Goal: Task Accomplishment & Management: Complete application form

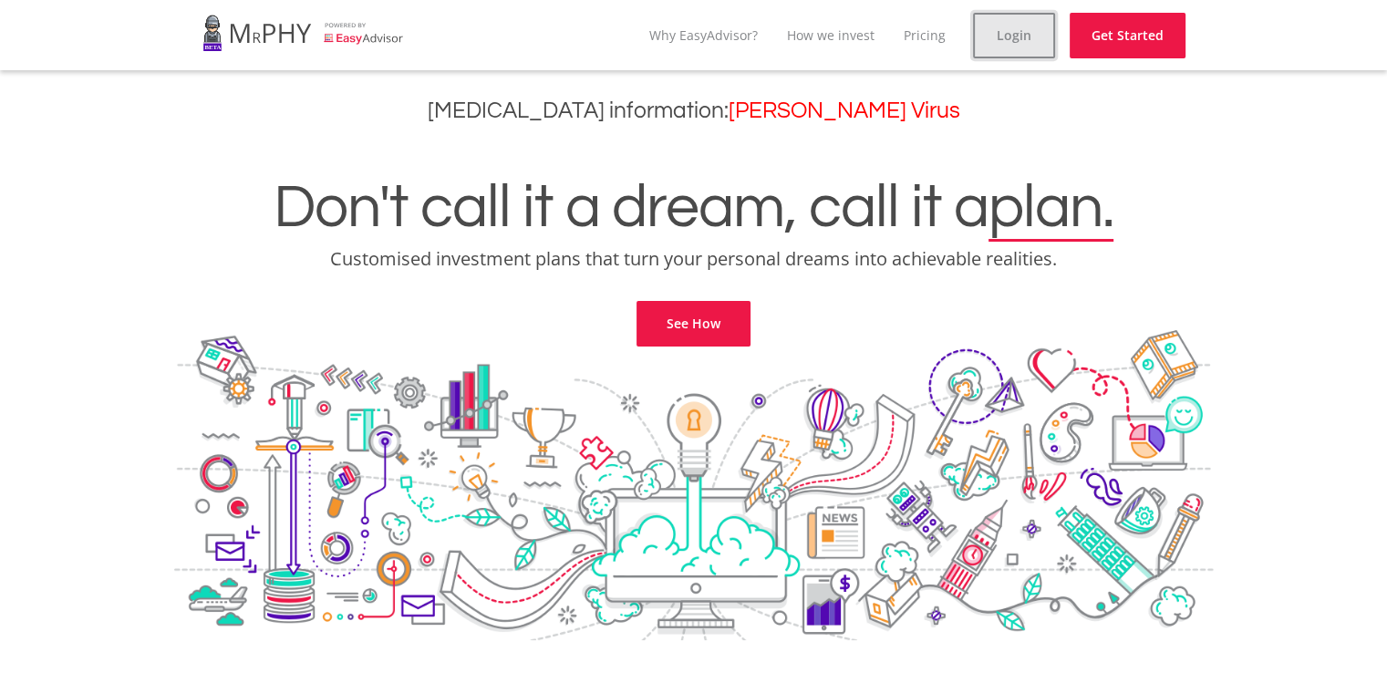
click at [1025, 20] on link "Login" at bounding box center [1014, 36] width 82 height 46
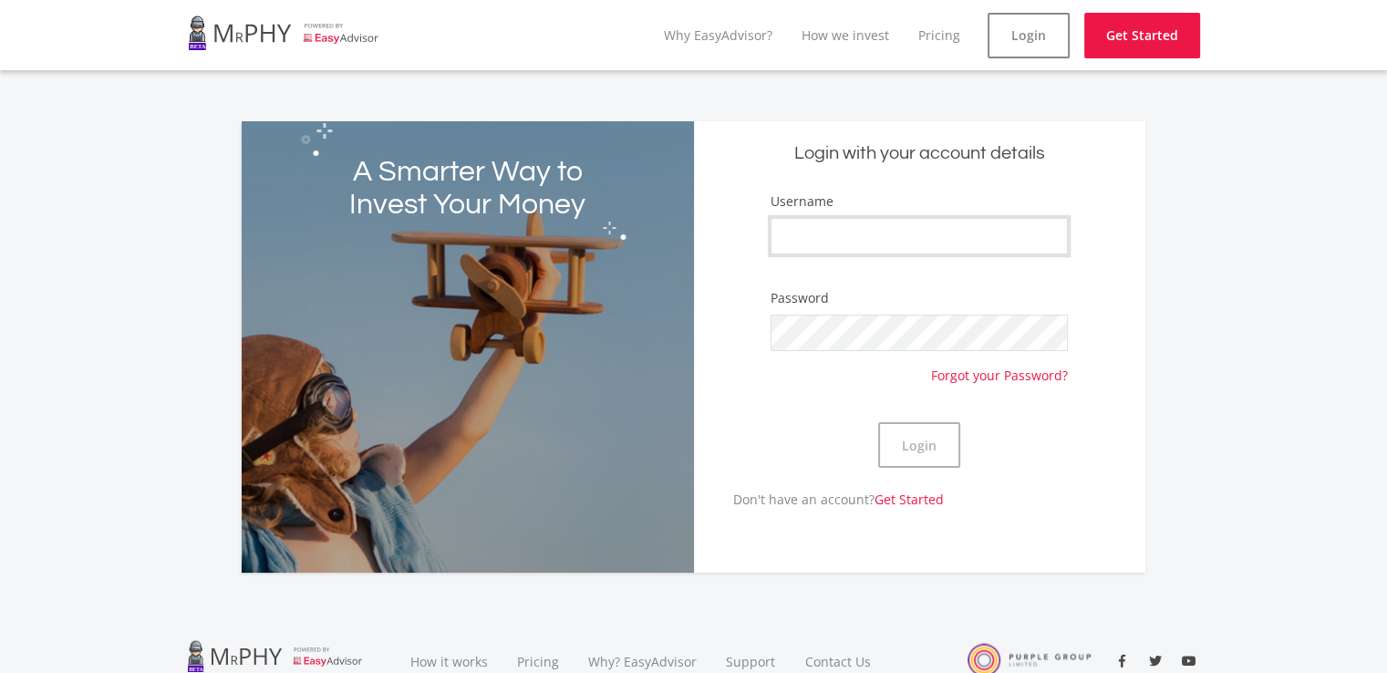
click at [858, 233] on input "Username" at bounding box center [919, 236] width 297 height 36
click at [831, 231] on input "Username" at bounding box center [919, 236] width 297 height 36
drag, startPoint x: 939, startPoint y: 236, endPoint x: 865, endPoint y: 243, distance: 75.1
click at [865, 243] on input "[EMAIL_ADDRESS][DOMAIN_NAME]" at bounding box center [919, 236] width 297 height 36
type input "gcogcosogiba"
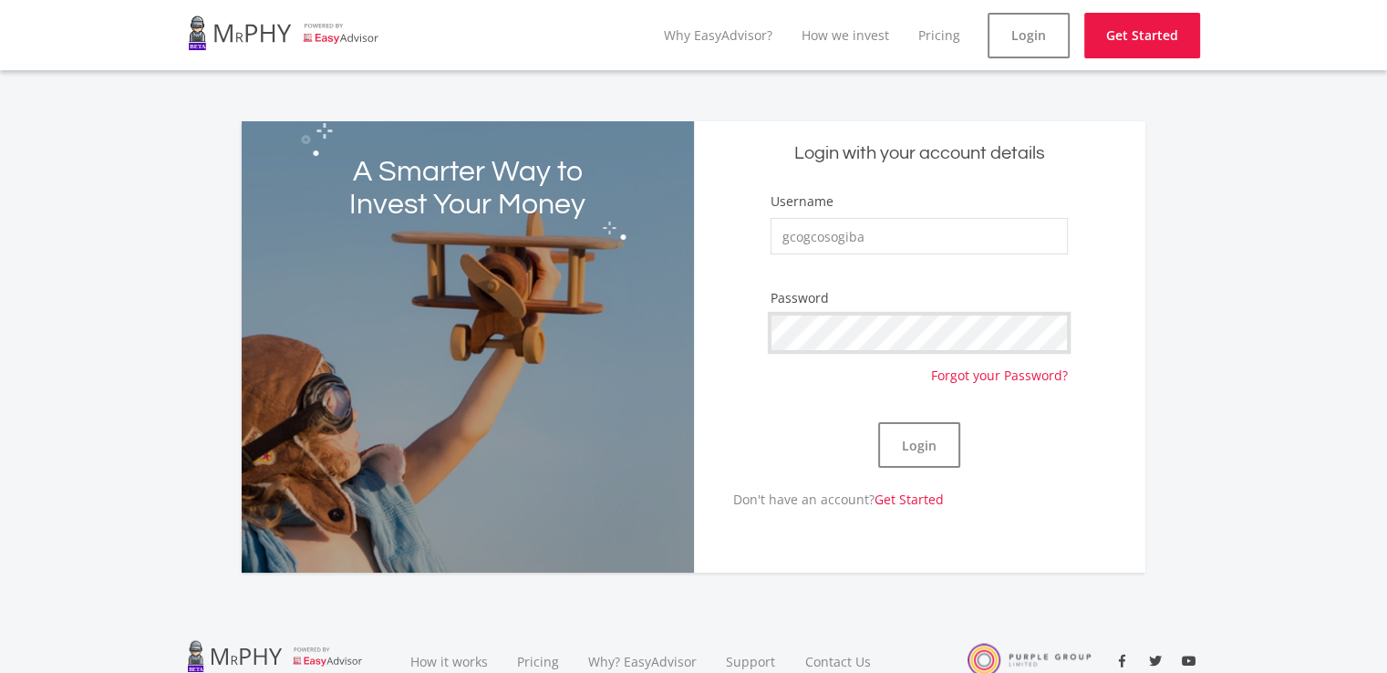
click at [878, 422] on button "Login" at bounding box center [919, 445] width 82 height 46
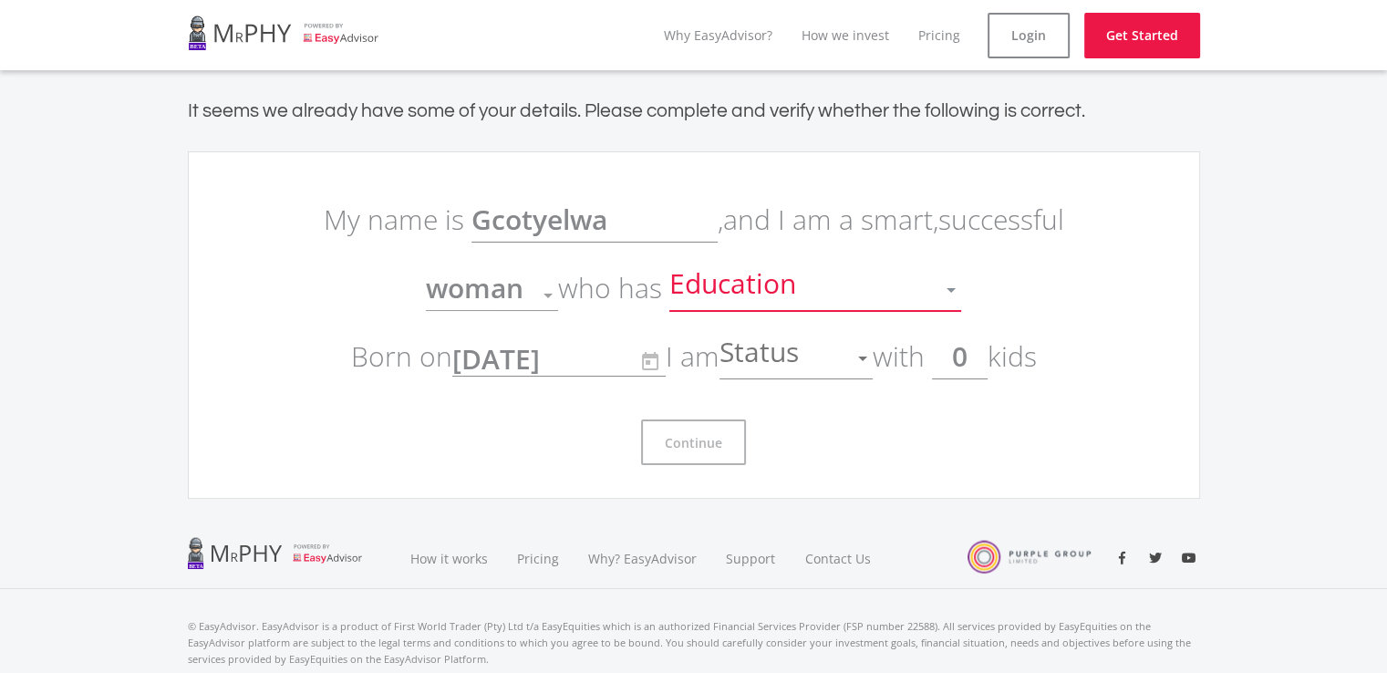
click at [947, 286] on div at bounding box center [951, 290] width 35 height 35
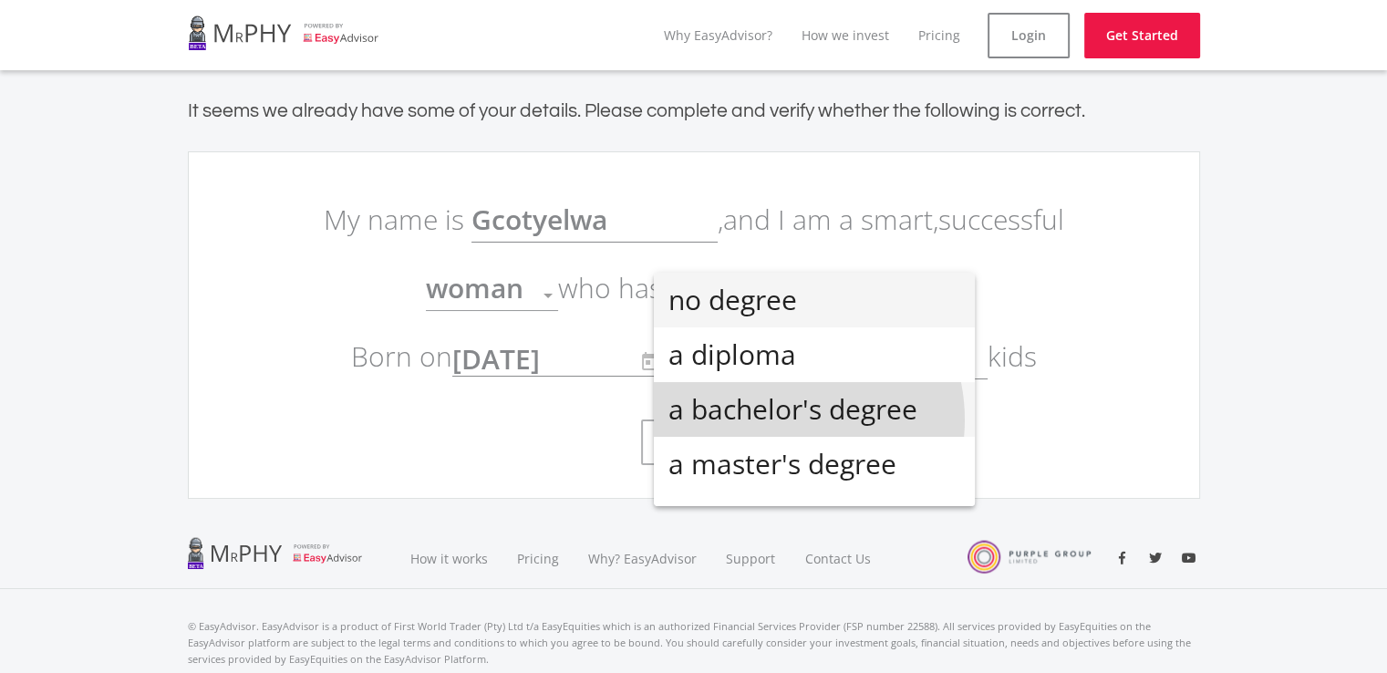
click at [777, 419] on span "a bachelor's degree" at bounding box center [814, 409] width 292 height 55
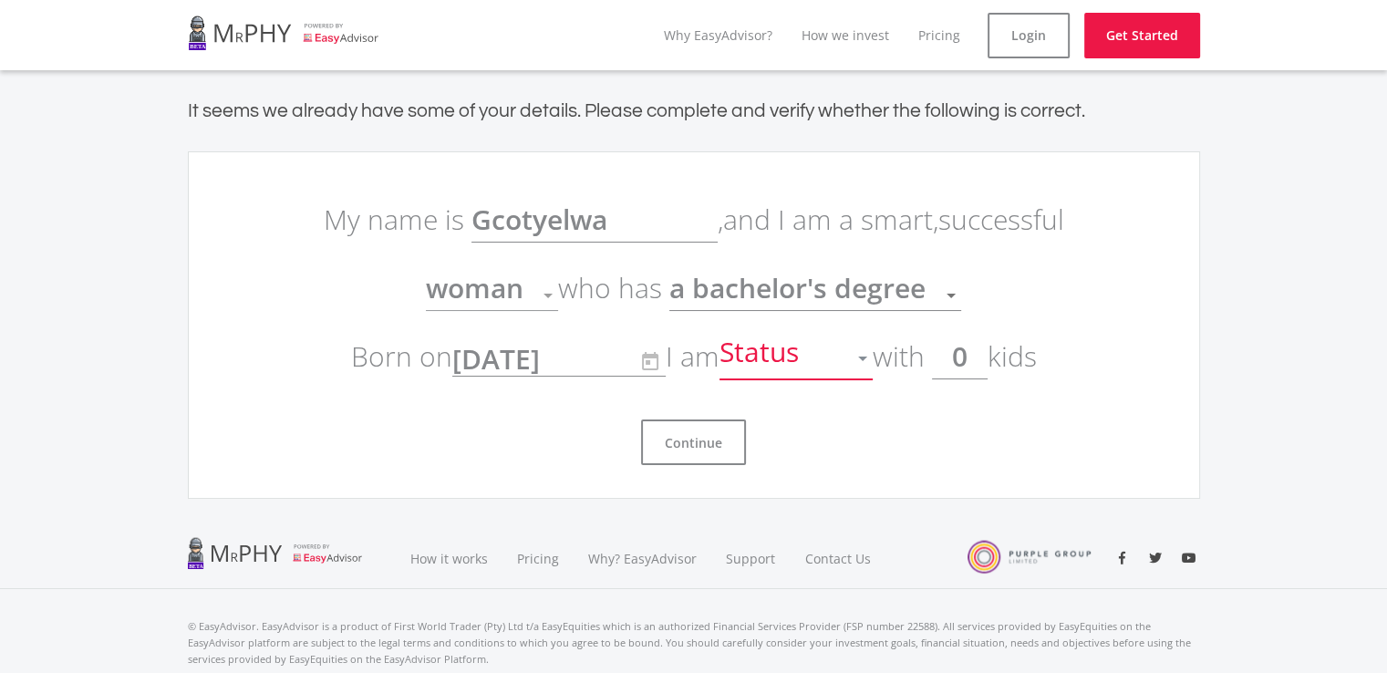
click at [861, 361] on div at bounding box center [862, 358] width 35 height 35
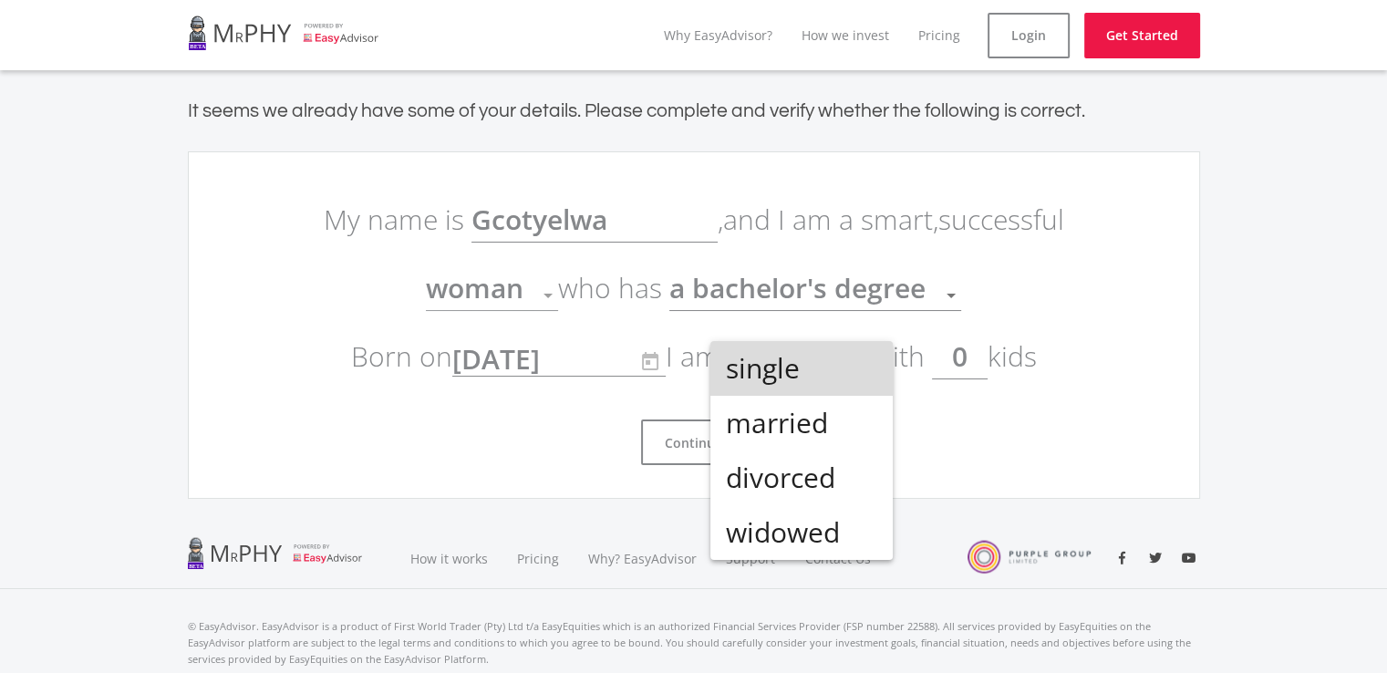
click at [791, 367] on span "single" at bounding box center [801, 368] width 153 height 55
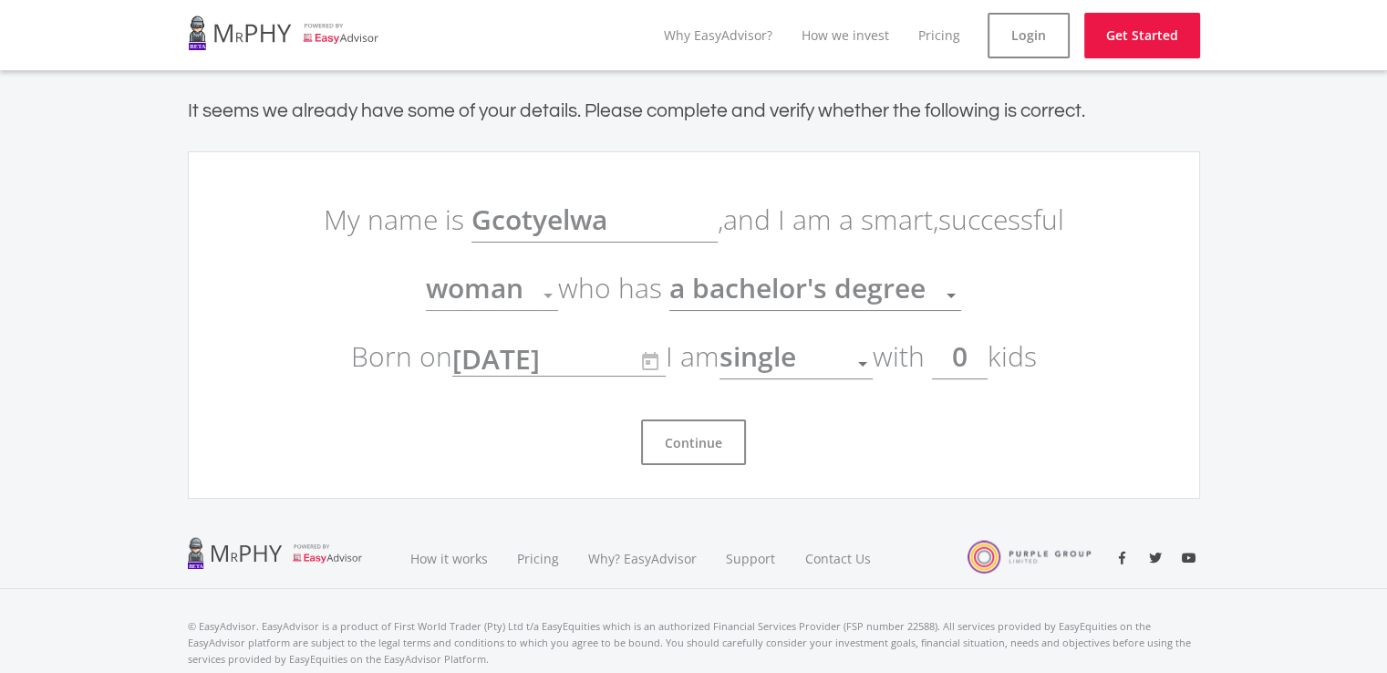
click at [984, 356] on input "0" at bounding box center [960, 357] width 56 height 46
type input "0"
type input "3"
click at [689, 446] on button "Continue" at bounding box center [693, 442] width 105 height 46
click at [695, 441] on button "Continue" at bounding box center [693, 442] width 105 height 46
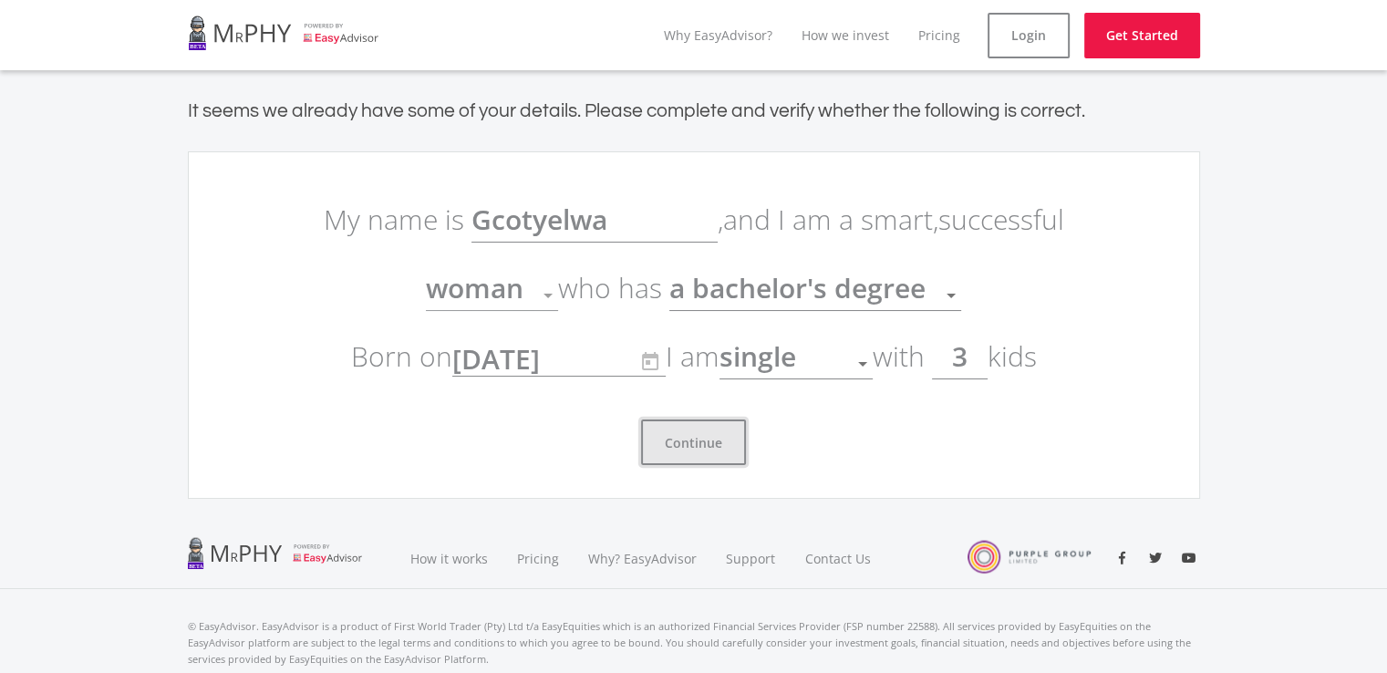
click at [695, 441] on button "Continue" at bounding box center [693, 442] width 105 height 46
click at [689, 450] on button "Continue" at bounding box center [693, 442] width 105 height 46
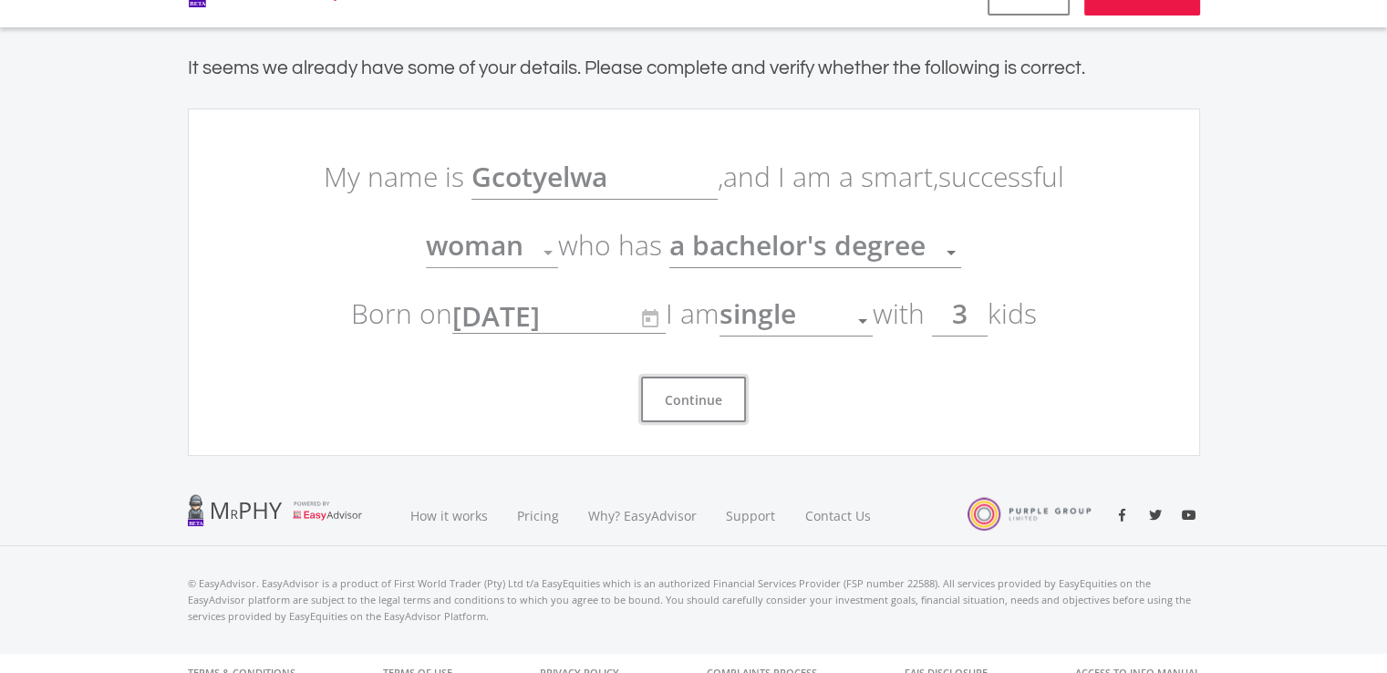
scroll to position [62, 0]
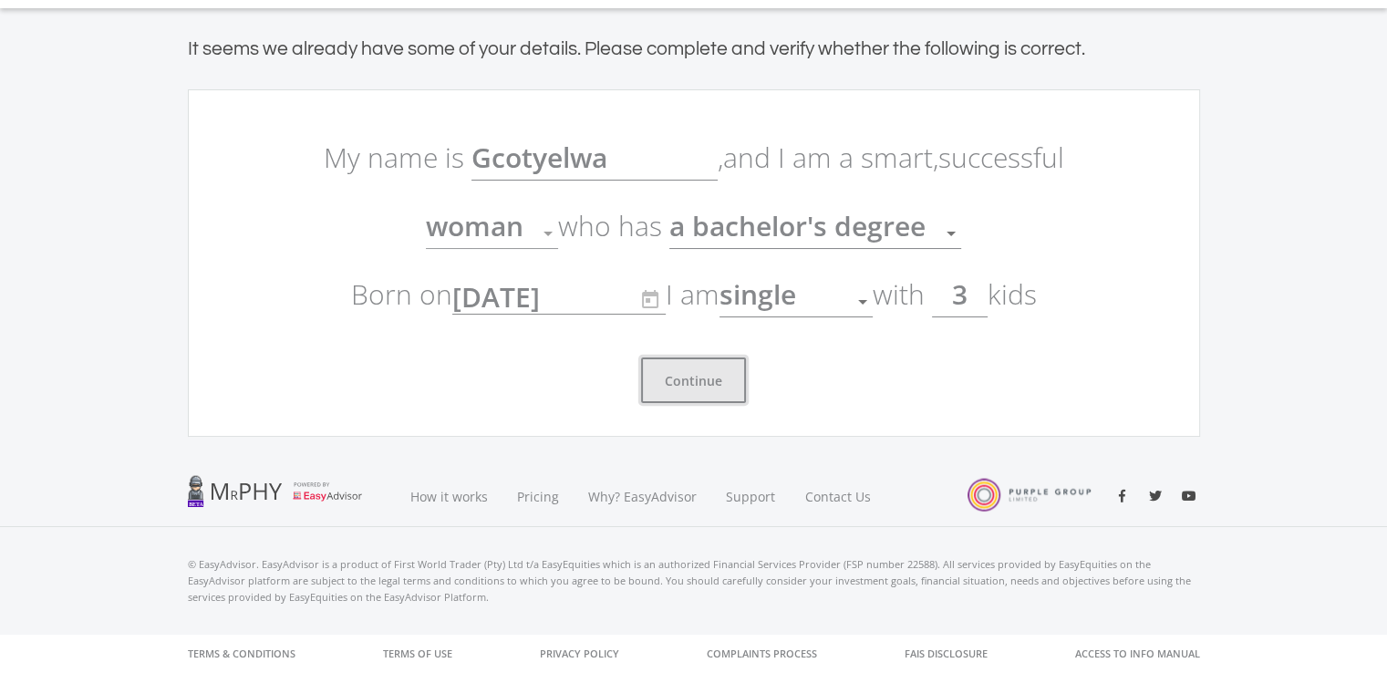
click at [708, 384] on button "Continue" at bounding box center [693, 380] width 105 height 46
click at [697, 380] on button "Continue" at bounding box center [693, 380] width 105 height 46
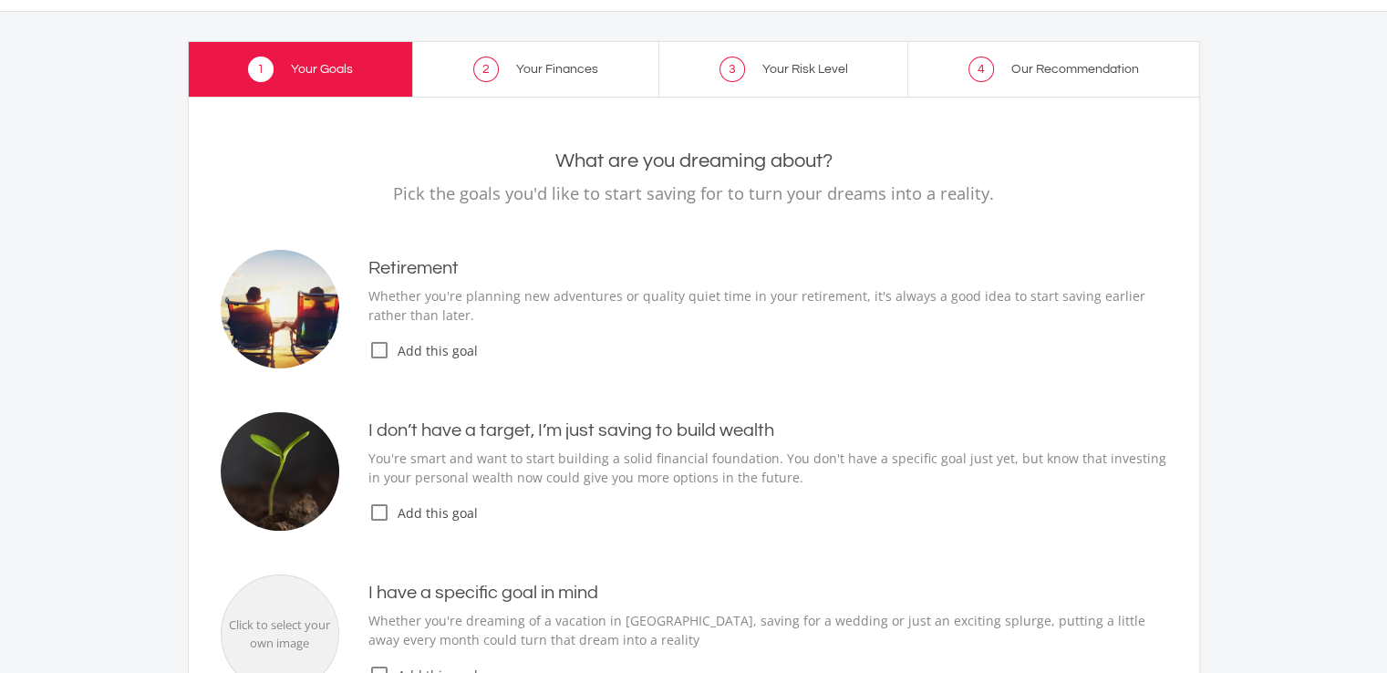
click at [697, 380] on ee-goals-selection "What are you dreaming about? Pick the goals you'd like to start saving for to t…" at bounding box center [694, 481] width 947 height 662
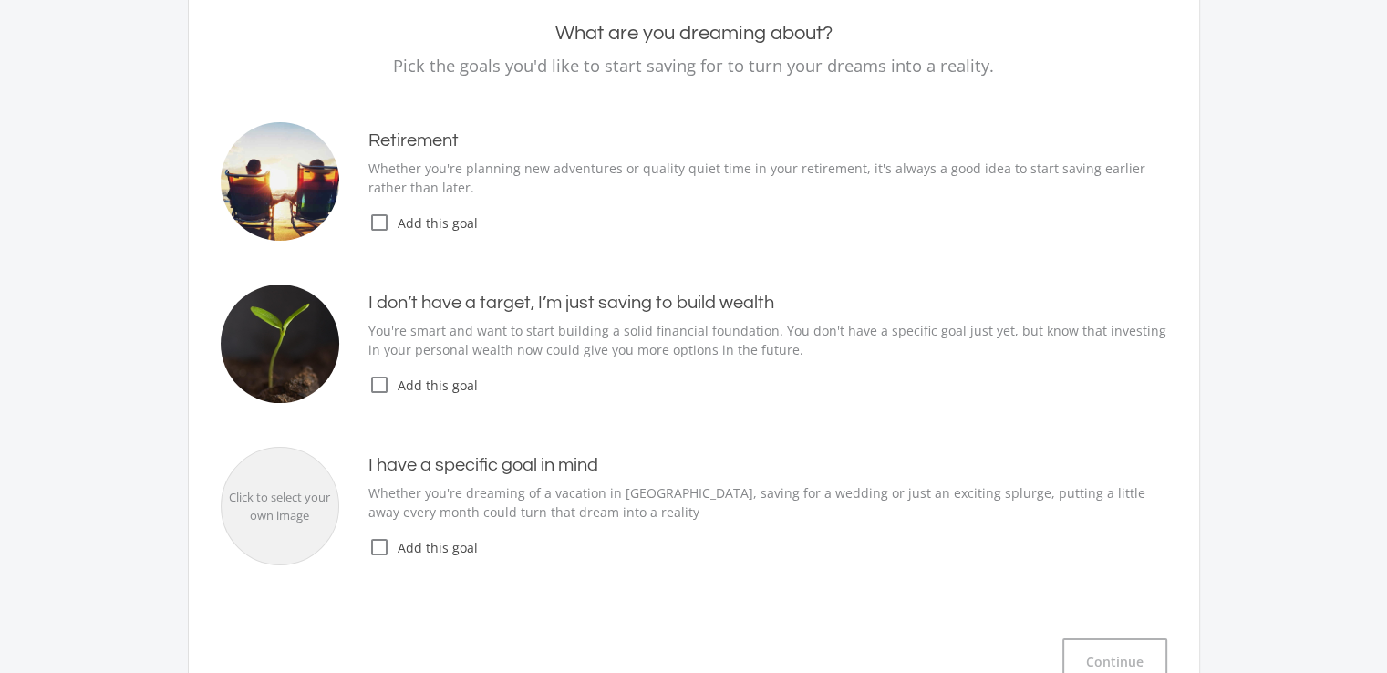
scroll to position [198, 0]
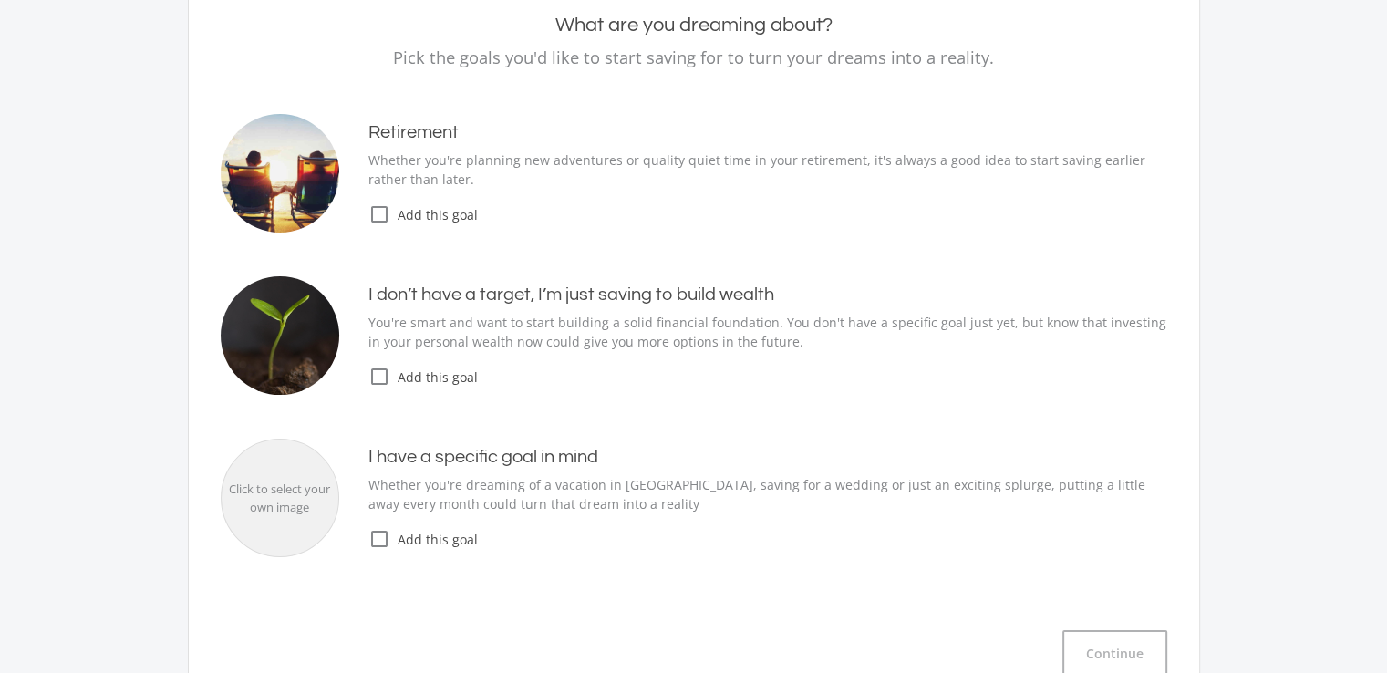
click at [377, 541] on icon "check_box_outline_blank" at bounding box center [379, 539] width 22 height 22
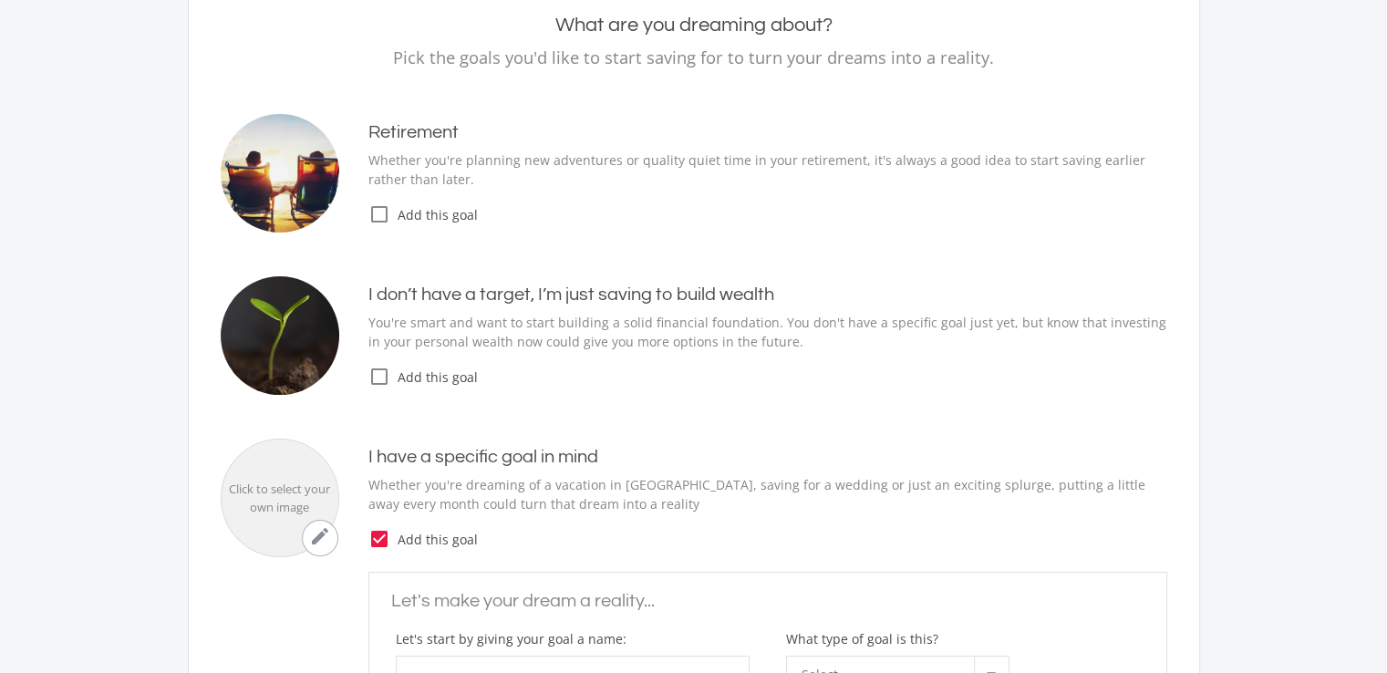
click at [277, 500] on div "Click to select your own image" at bounding box center [280, 499] width 117 height 36
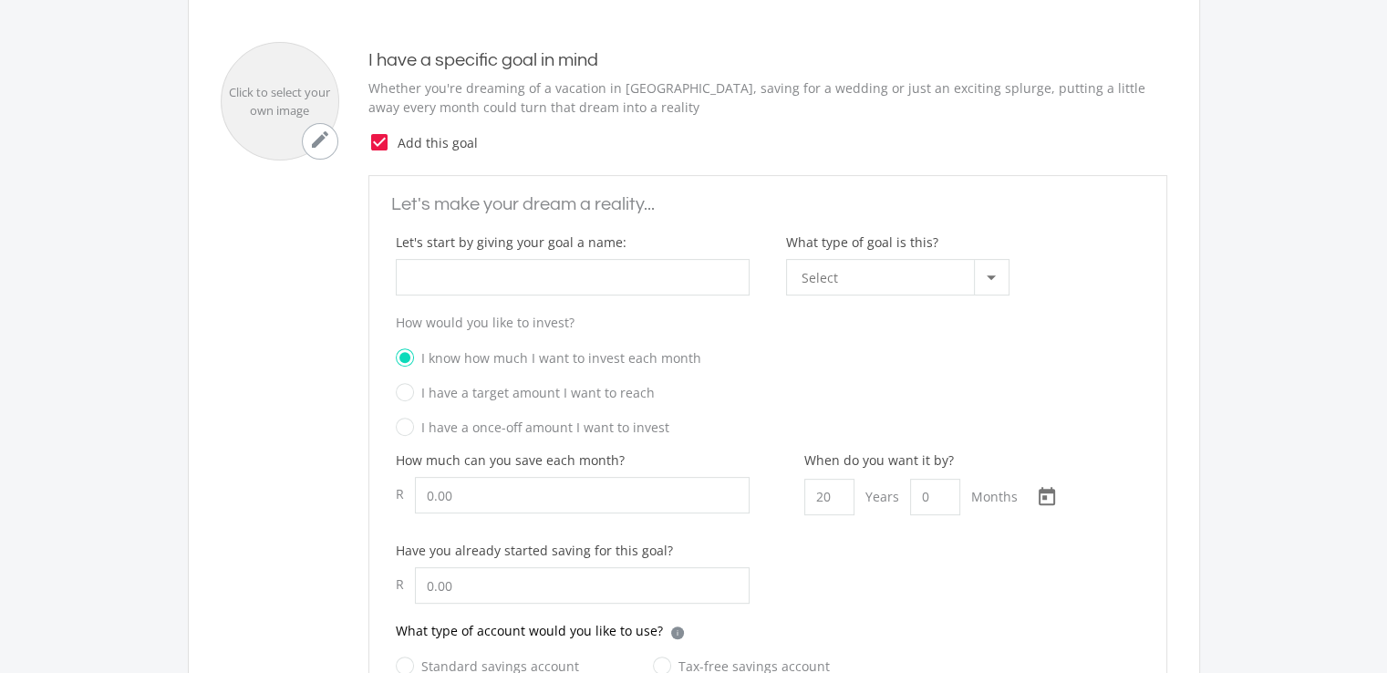
scroll to position [596, 0]
click at [660, 275] on input "What type of goal is this?" at bounding box center [573, 275] width 354 height 36
type input "House"
click at [858, 278] on div "Select" at bounding box center [888, 275] width 172 height 35
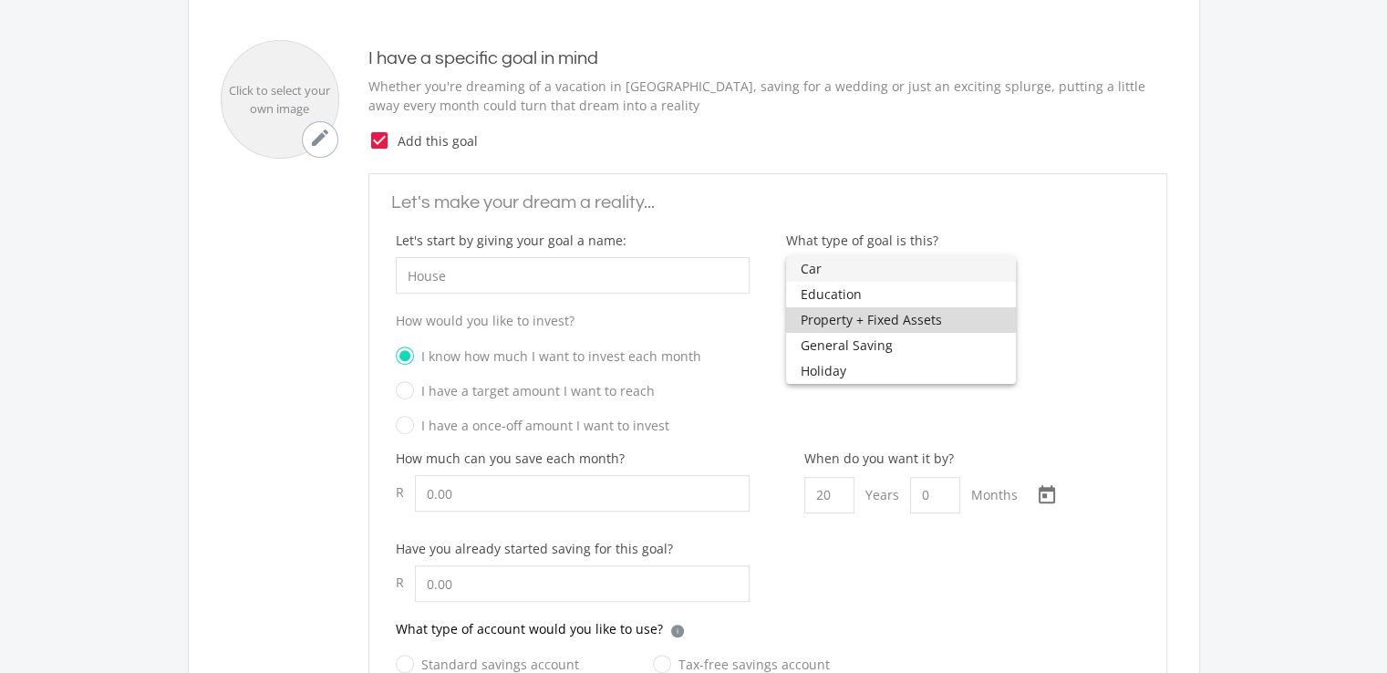
click at [876, 319] on span "Property + Fixed Assets" at bounding box center [901, 320] width 201 height 26
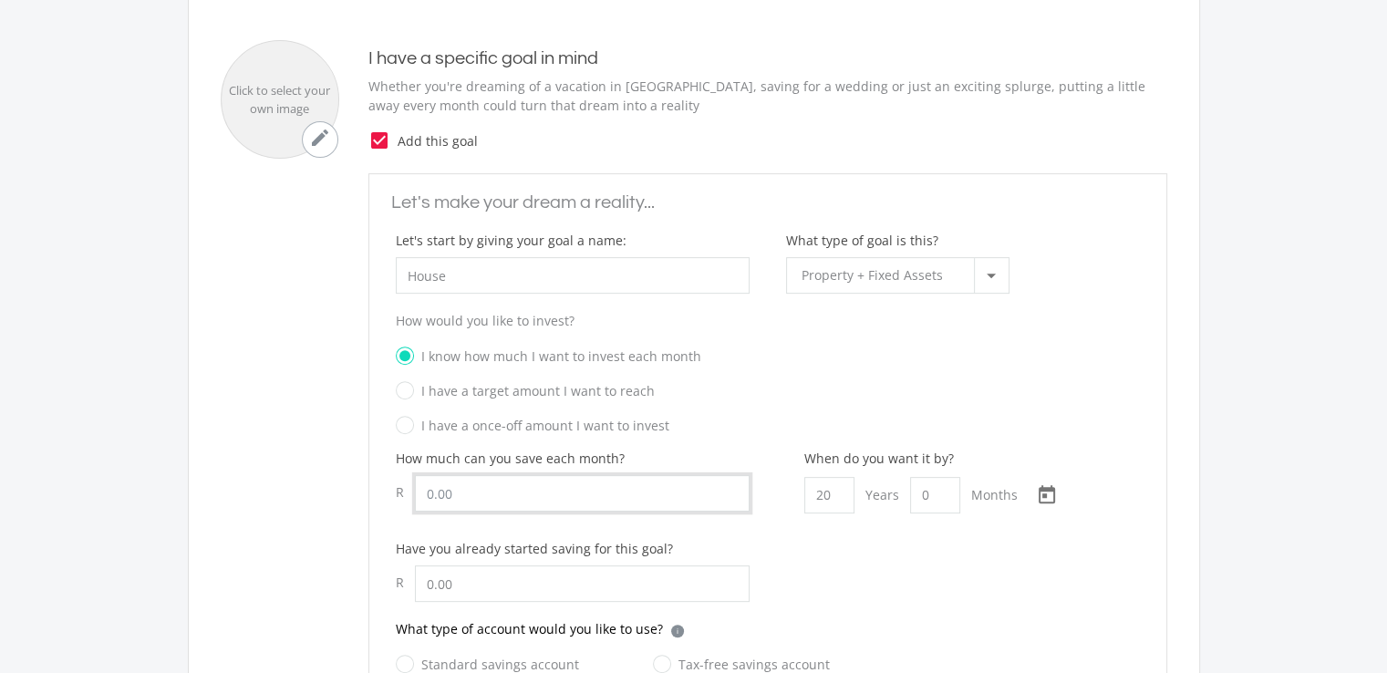
click at [625, 479] on input "Let's start by giving your goal a name:" at bounding box center [582, 493] width 335 height 36
type input "1,000.00"
click at [842, 493] on input "20" at bounding box center [829, 495] width 50 height 36
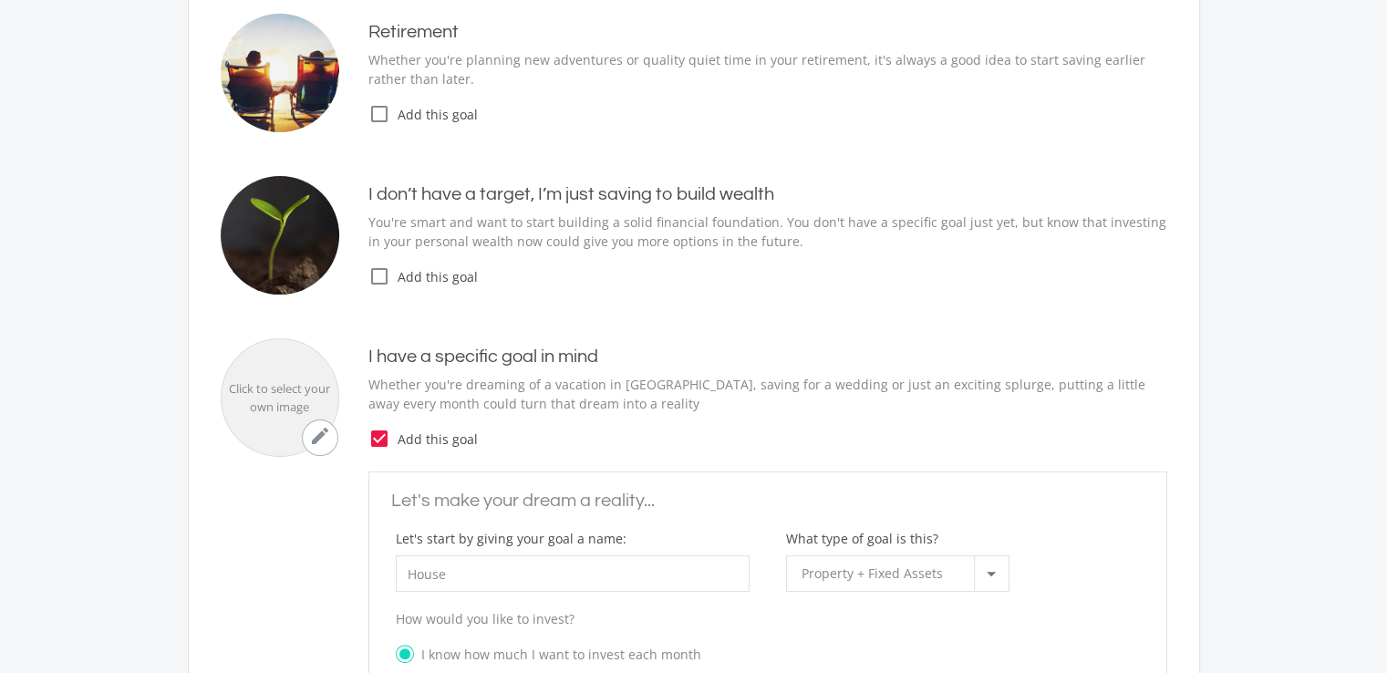
scroll to position [197, 0]
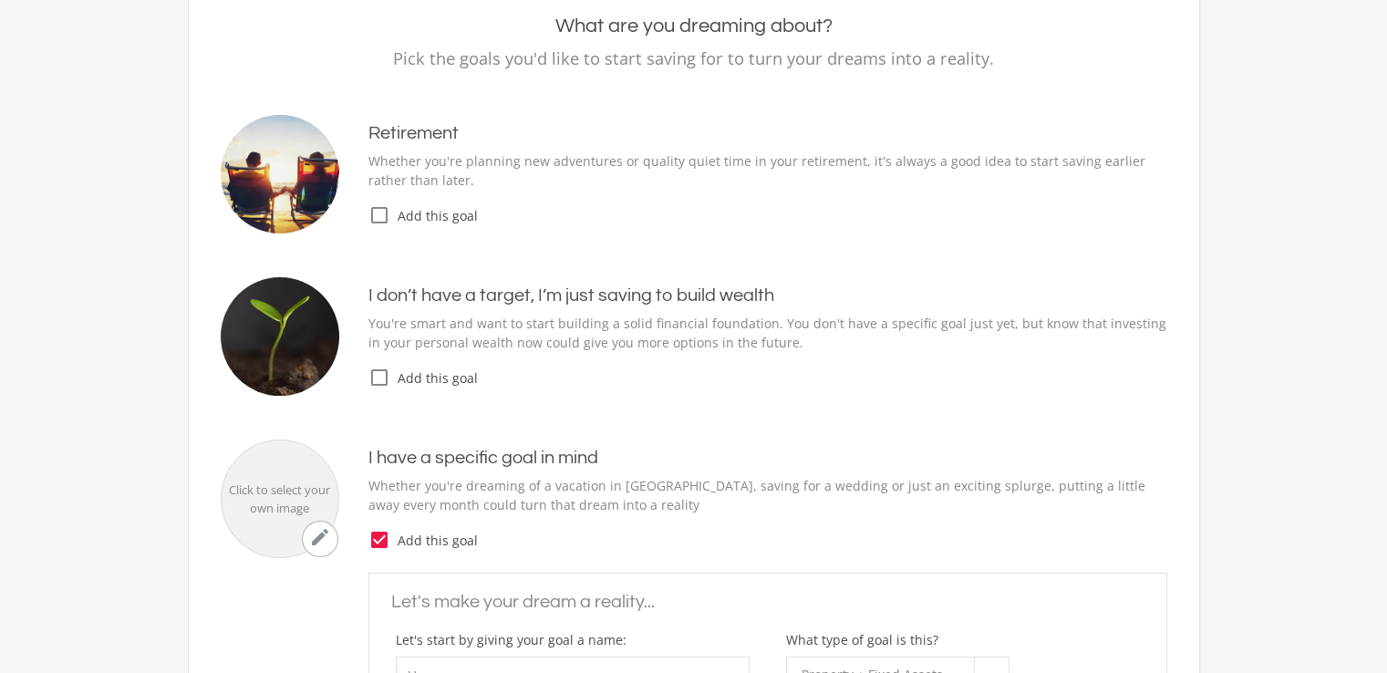
click at [376, 380] on icon "check_box_outline_blank" at bounding box center [379, 378] width 22 height 22
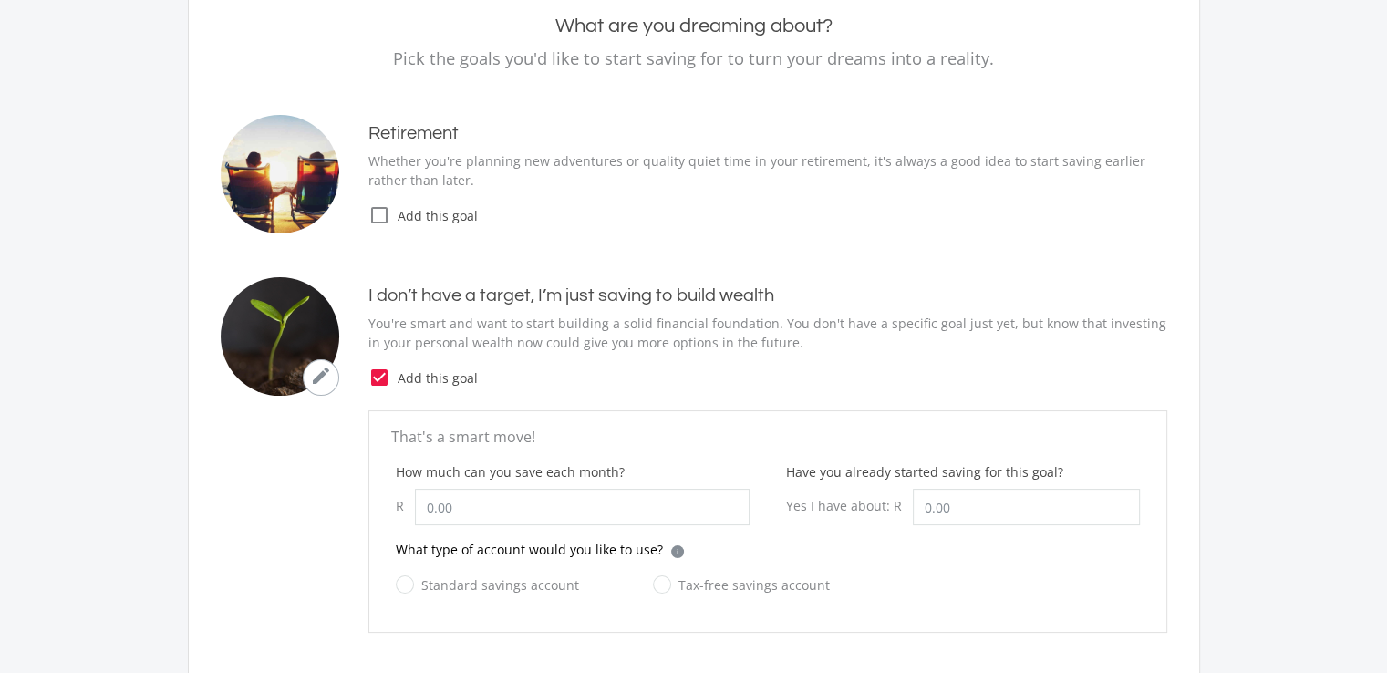
click at [540, 485] on div "How much can you save each month? R" at bounding box center [573, 493] width 354 height 63
click at [544, 500] on input "How much can you save each month?" at bounding box center [582, 507] width 335 height 36
type input "1,000.00"
click at [943, 506] on input "Have you already started saving for this goal?" at bounding box center [1026, 507] width 227 height 36
type input "7"
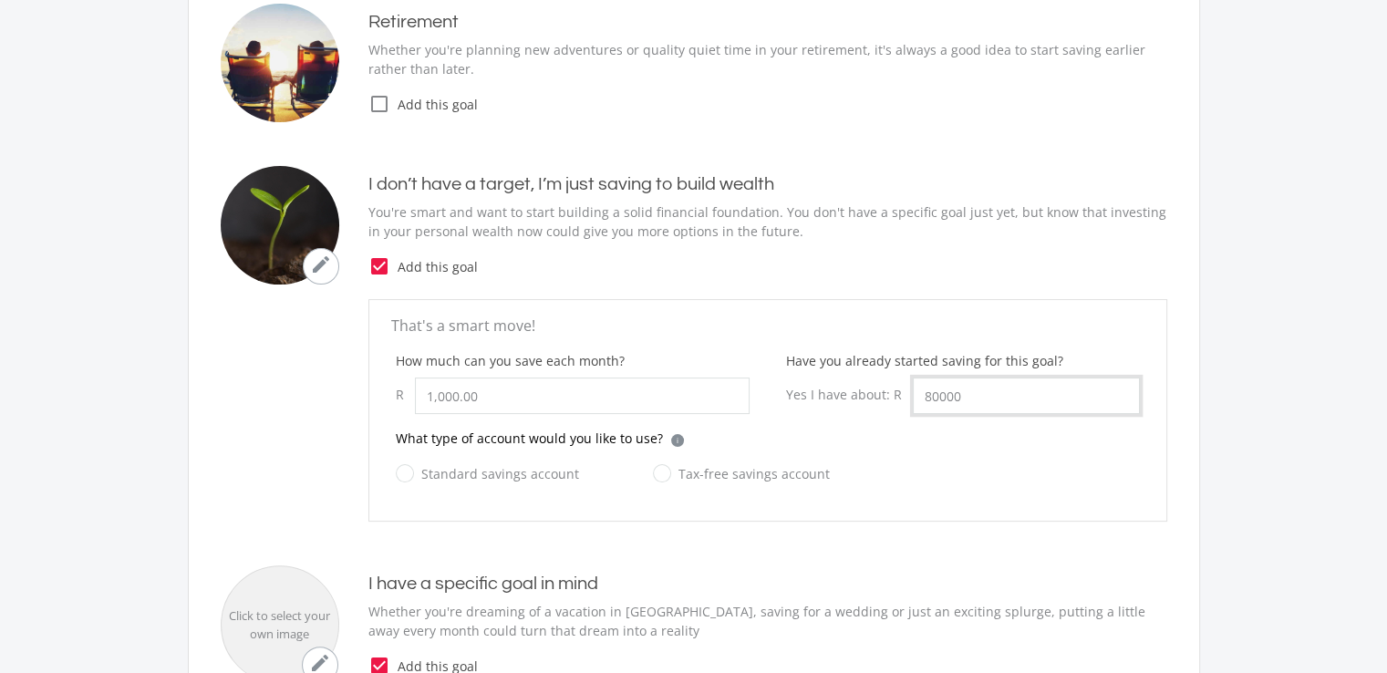
scroll to position [343, 0]
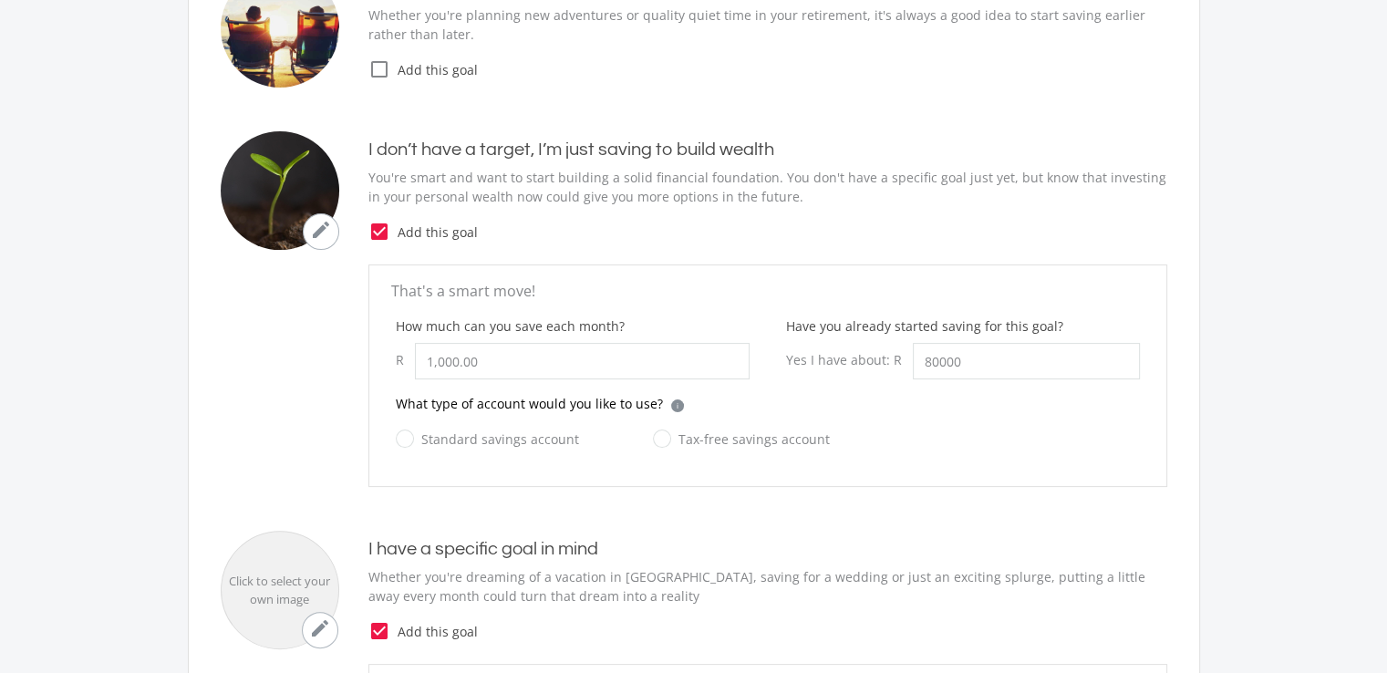
type input "80,000.00"
click at [401, 431] on label "Standard savings account" at bounding box center [487, 439] width 183 height 23
click at [401, 431] on input "Standard savings account" at bounding box center [469, 449] width 183 height 36
radio input "true"
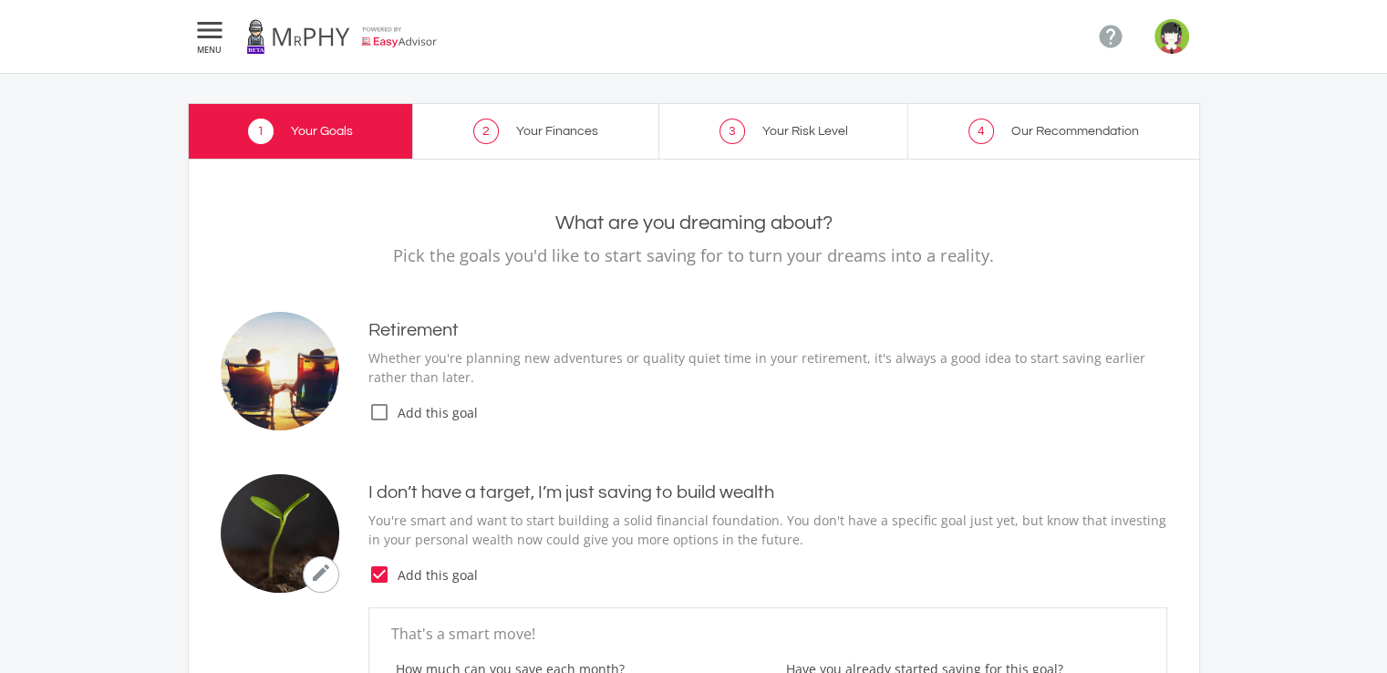
click at [533, 144] on link "2 Your Finances" at bounding box center [536, 131] width 246 height 56
click at [537, 140] on link "2 Your Finances" at bounding box center [536, 131] width 246 height 56
click at [741, 127] on span "3" at bounding box center [733, 132] width 26 height 26
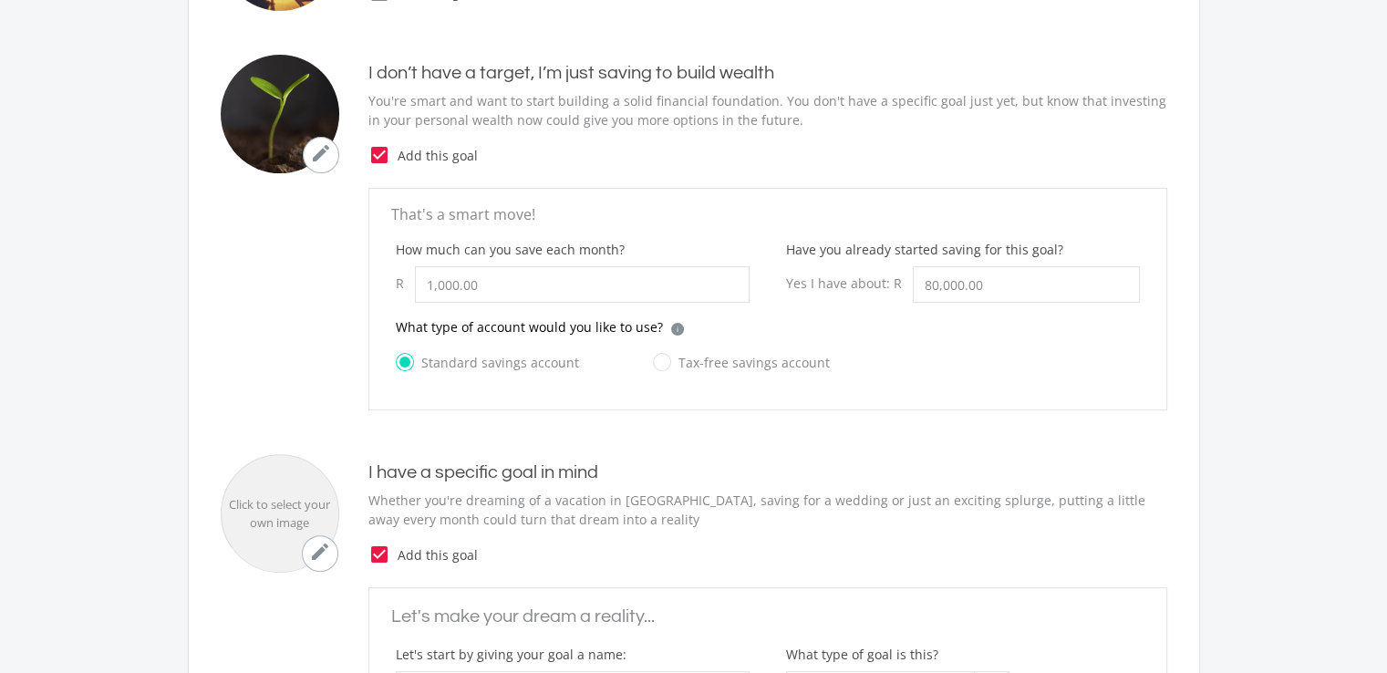
scroll to position [760, 0]
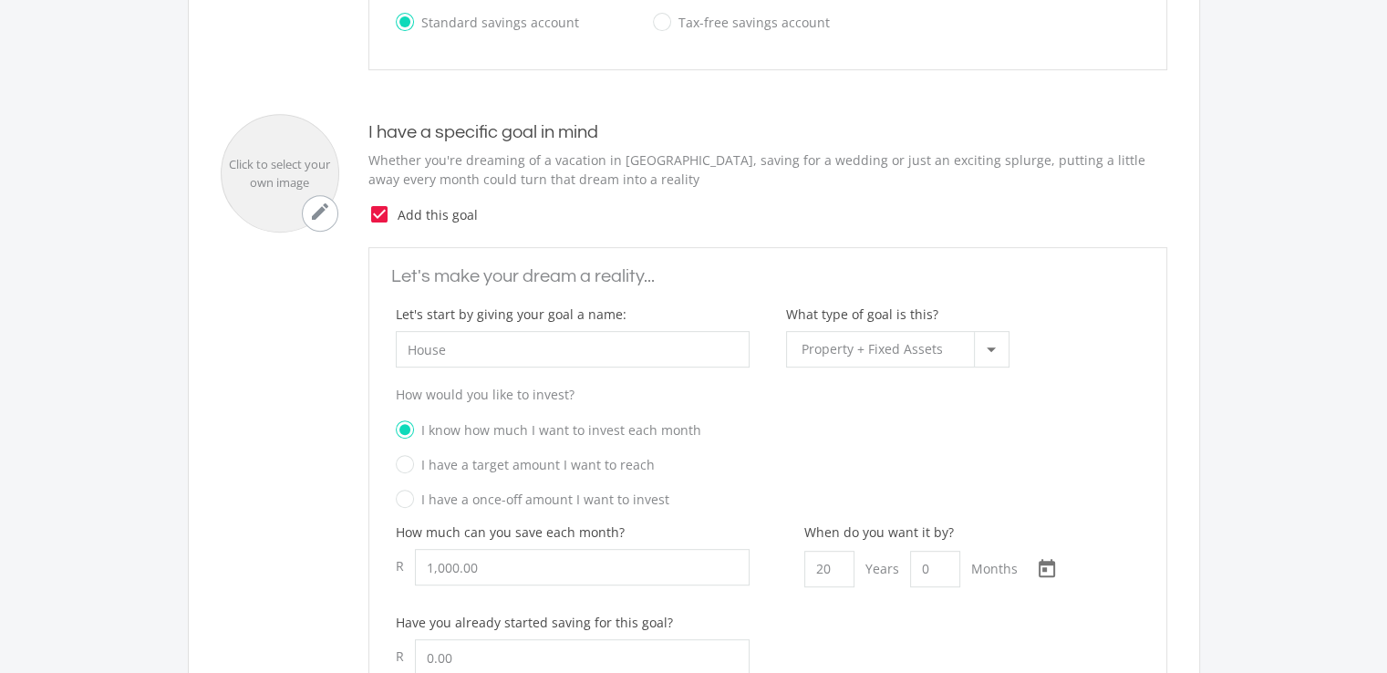
click at [1377, 384] on ee-setup-page "1 Your Goals 2 Your Finances 3 Your Risk Level 4 Our Recommendation Your Goals …" at bounding box center [693, 194] width 1387 height 1760
drag, startPoint x: 1377, startPoint y: 384, endPoint x: 1393, endPoint y: 367, distance: 23.9
click at [1386, 367] on html " MENU  1 Your Goals 2 Your Finances 3 Your Risk Level 4 Our Recommendation Yo…" at bounding box center [693, 260] width 1387 height 2041
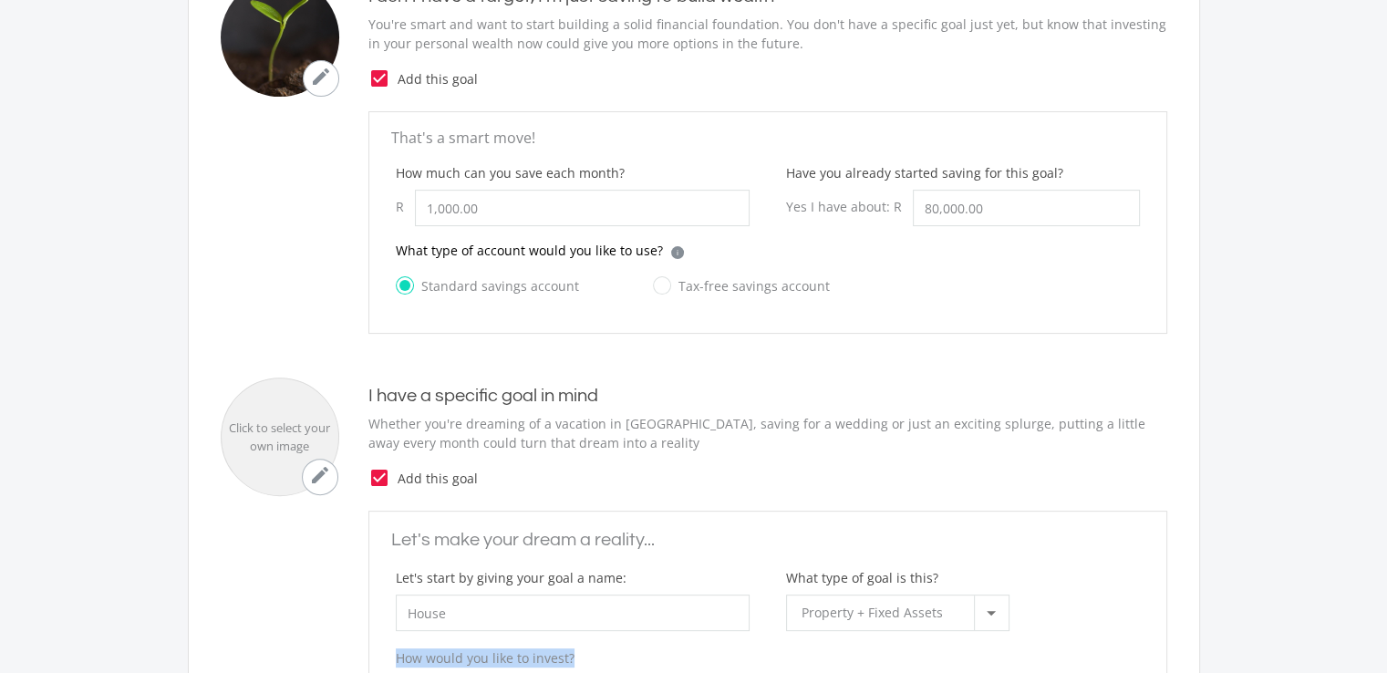
scroll to position [492, 0]
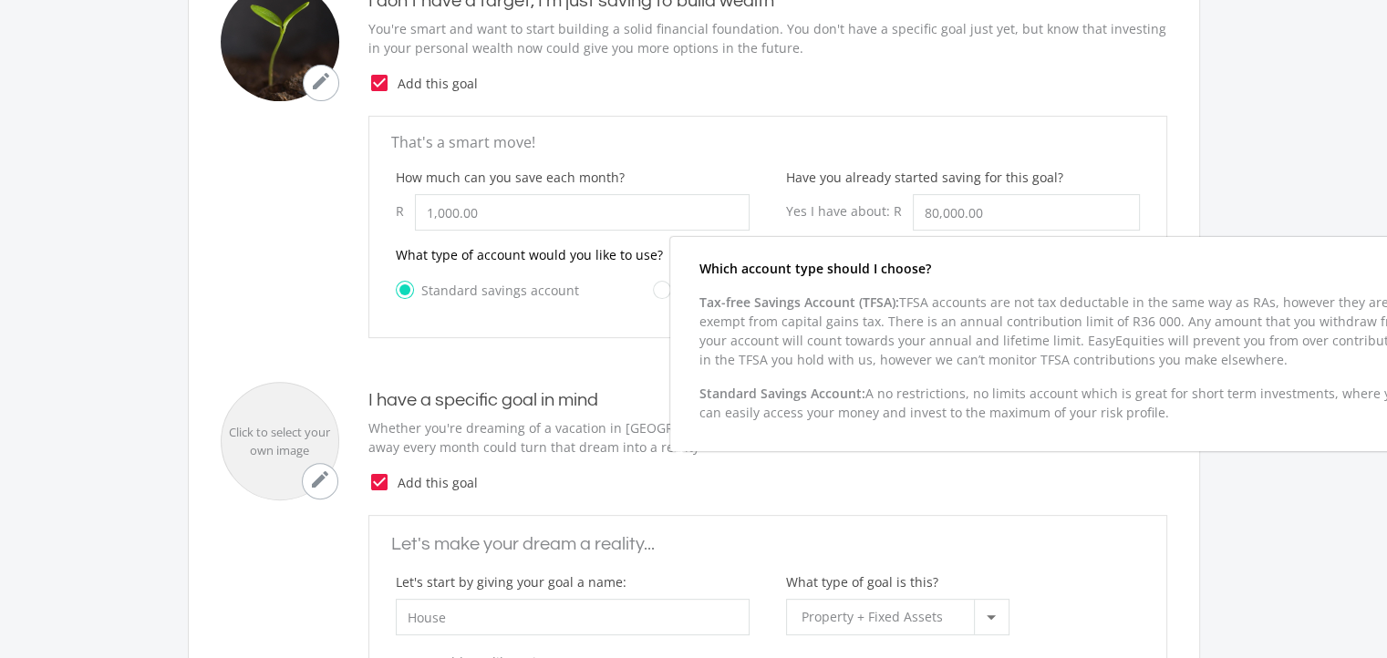
click at [670, 256] on div "Which account type should I choose? Tax-free Savings Account (TFSA): TFSA accou…" at bounding box center [1060, 344] width 781 height 214
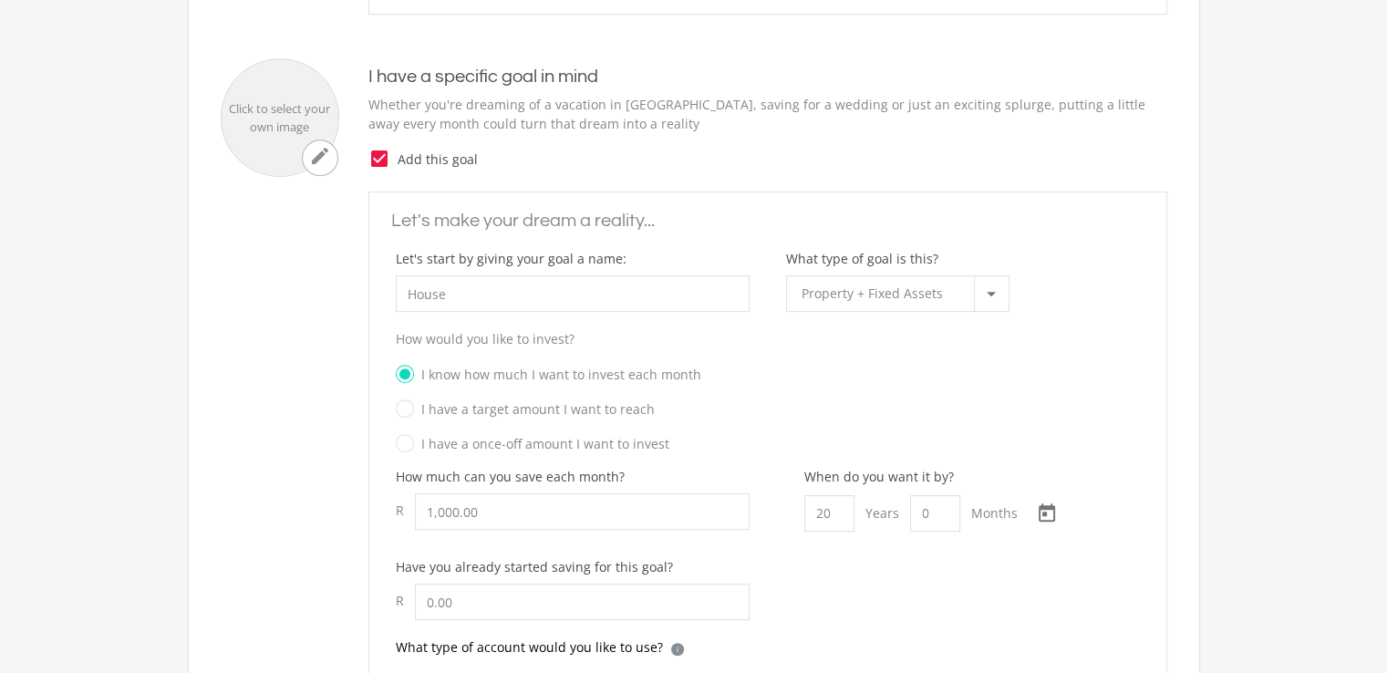
scroll to position [857, 0]
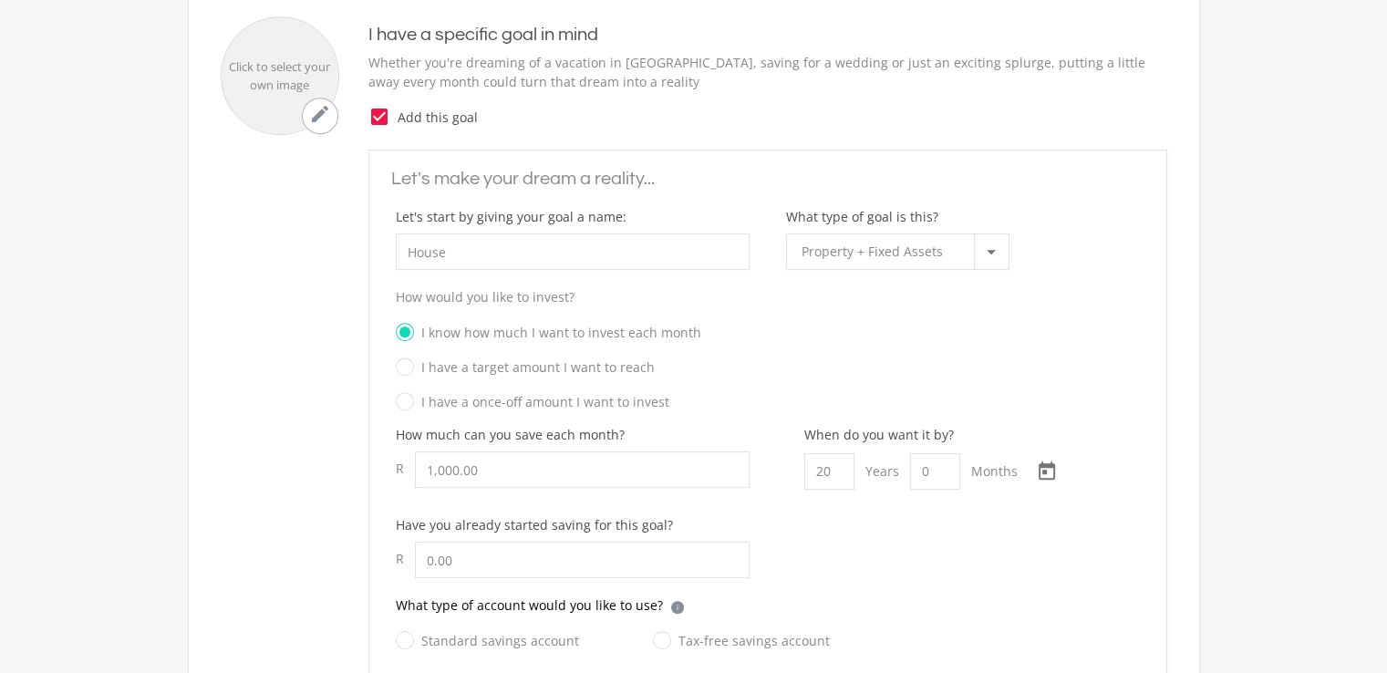
click at [379, 113] on icon "check_box" at bounding box center [379, 117] width 22 height 22
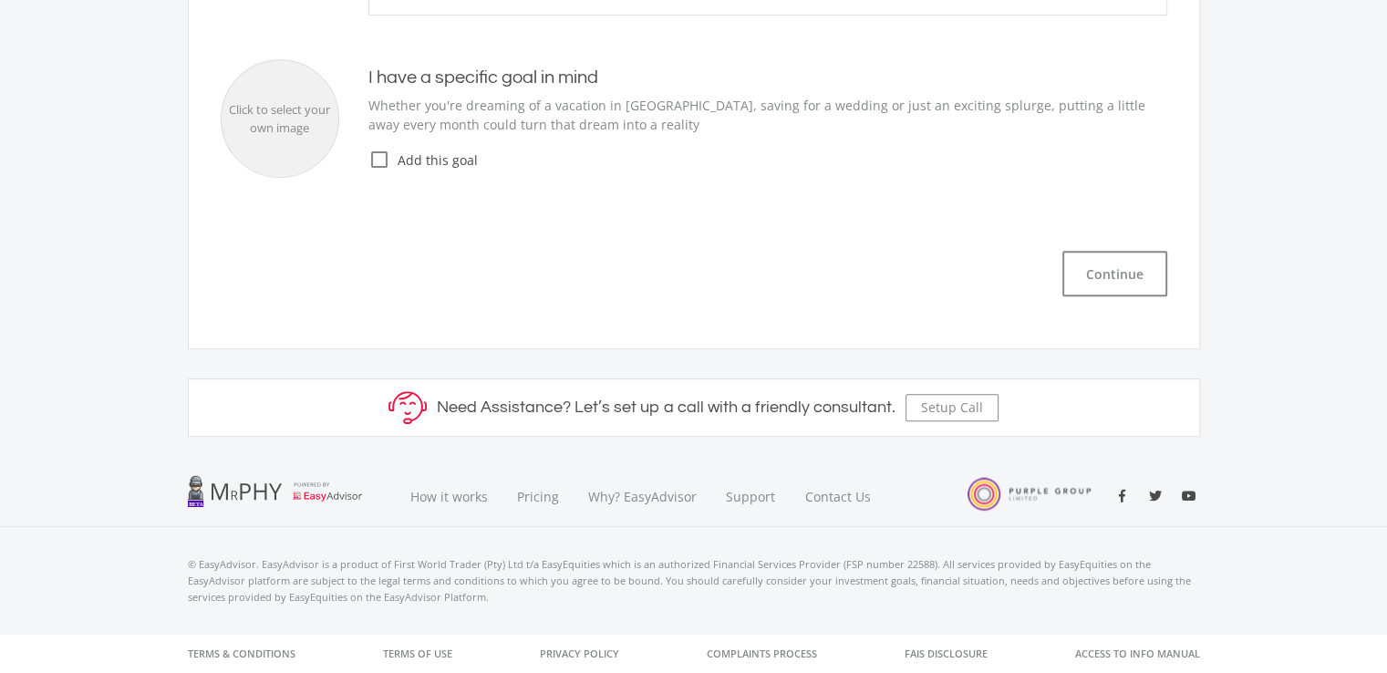
scroll to position [813, 0]
click at [1112, 267] on button "Continue" at bounding box center [1114, 276] width 105 height 46
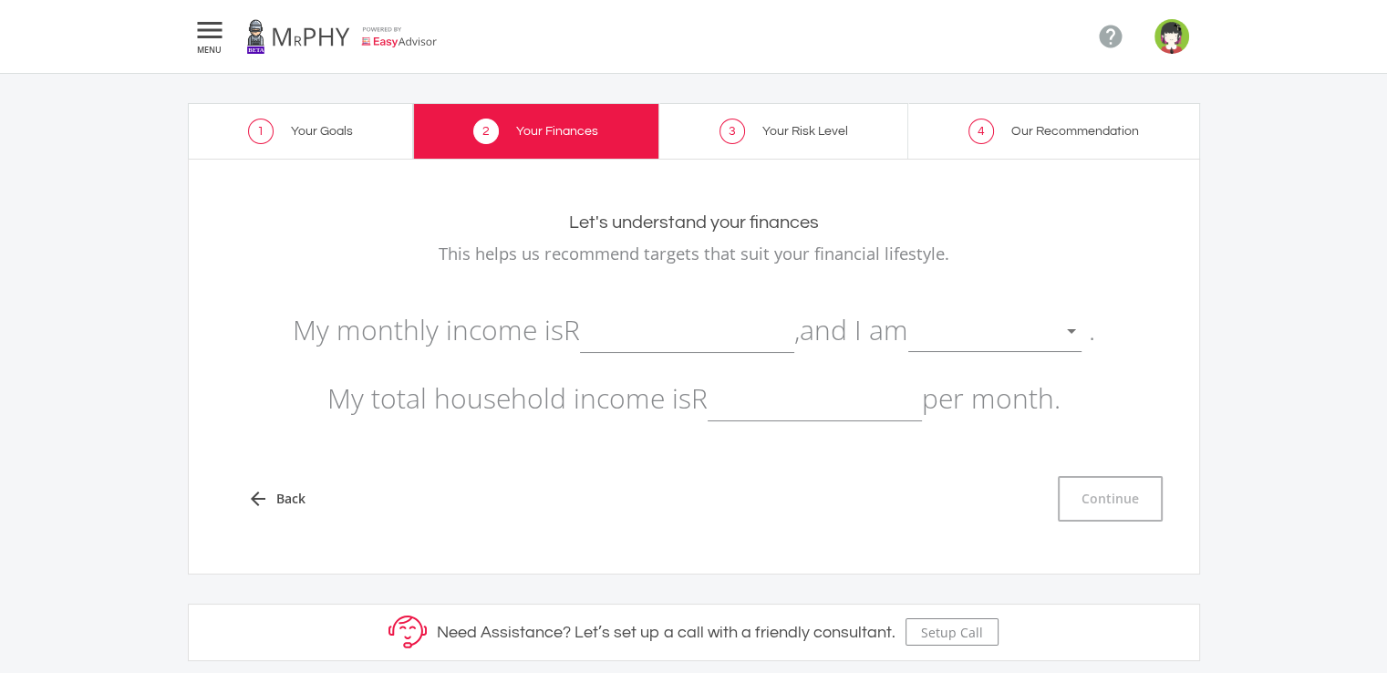
click at [383, 41] on link at bounding box center [342, 36] width 192 height 51
